Goal: Transaction & Acquisition: Purchase product/service

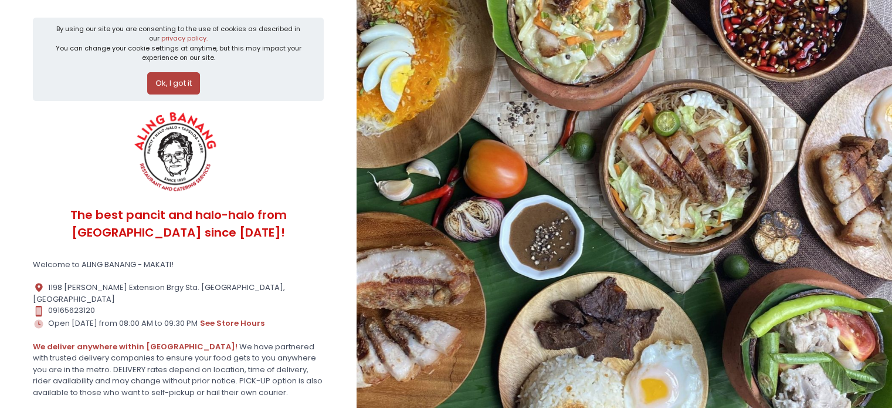
click at [175, 77] on button "Ok, I got it" at bounding box center [173, 83] width 53 height 22
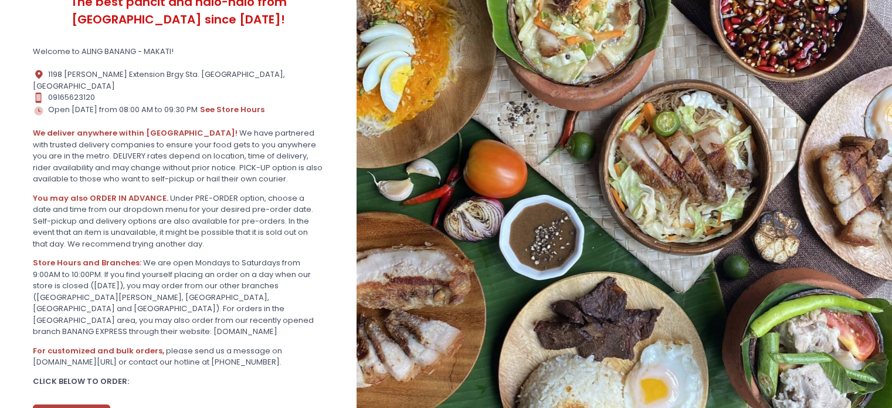
scroll to position [123, 0]
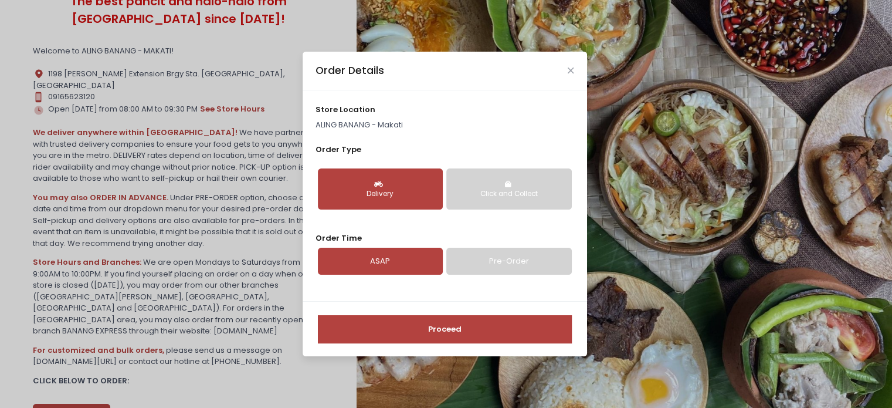
scroll to position [181, 0]
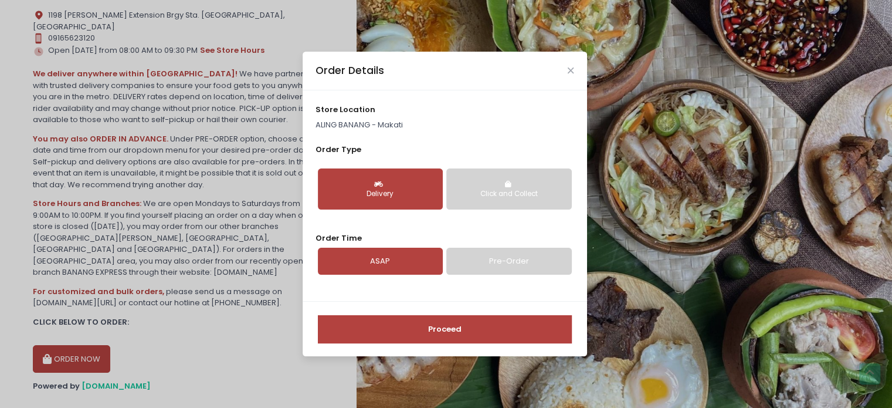
click at [382, 189] on div "Delivery" at bounding box center [380, 194] width 109 height 11
click at [482, 260] on link "Pre-Order" at bounding box center [508, 261] width 125 height 27
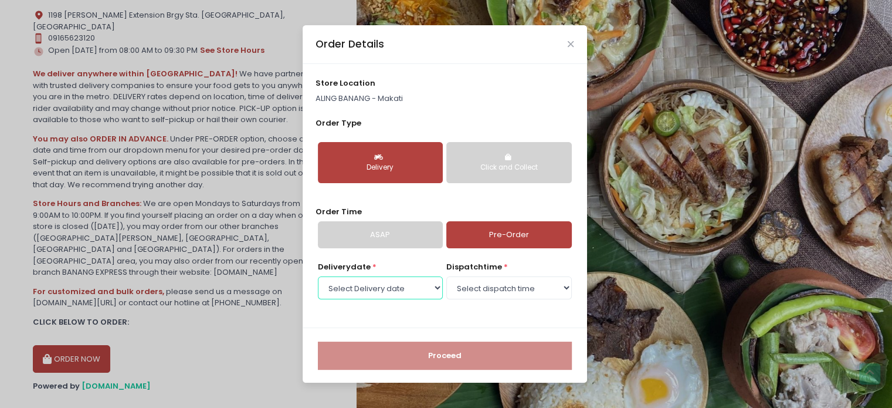
click at [434, 286] on select "Select Delivery date [DATE] [DATE] [DATE] [DATE] [DATE] [DATE] [DATE] [DATE] [D…" at bounding box center [380, 287] width 125 height 22
select select "[DATE]"
click at [318, 276] on select "Select Delivery date [DATE] [DATE] [DATE] [DATE] [DATE] [DATE] [DATE] [DATE] [D…" at bounding box center [380, 287] width 125 height 22
click at [508, 290] on select "Select dispatch time 08:00 AM - 08:30 AM 08:30 AM - 09:00 AM 09:00 AM - 09:30 A…" at bounding box center [508, 287] width 125 height 22
select select "14:00"
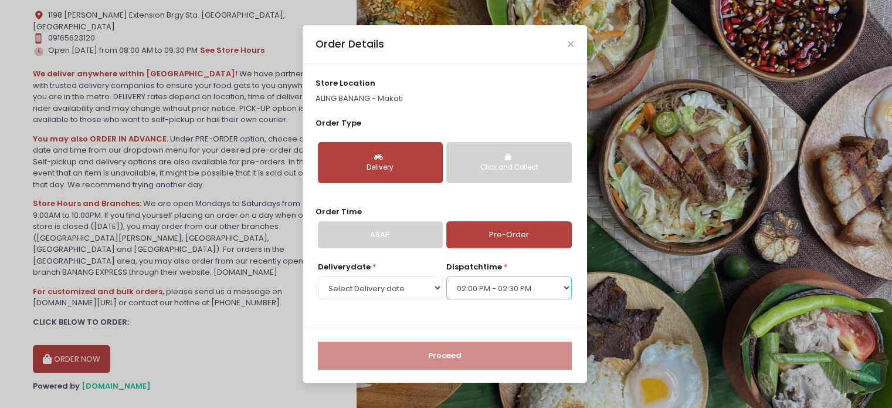
click at [446, 276] on select "Select dispatch time 08:00 AM - 08:30 AM 08:30 AM - 09:00 AM 09:00 AM - 09:30 A…" at bounding box center [508, 287] width 125 height 22
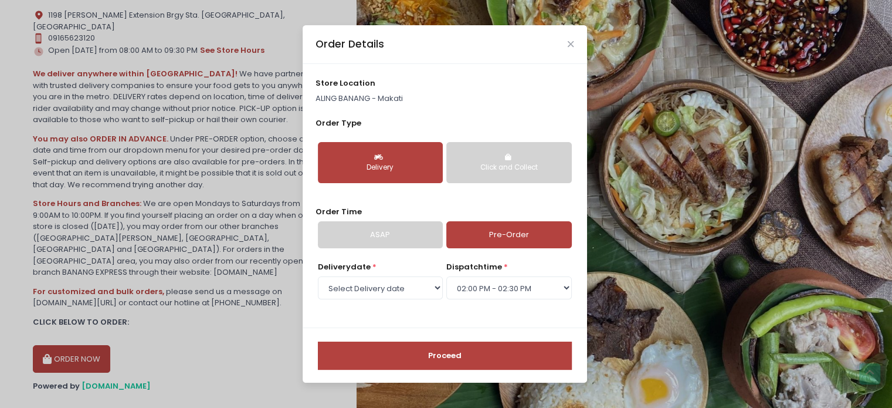
click at [483, 354] on button "Proceed" at bounding box center [445, 355] width 254 height 28
